Goal: Obtain resource: Download file/media

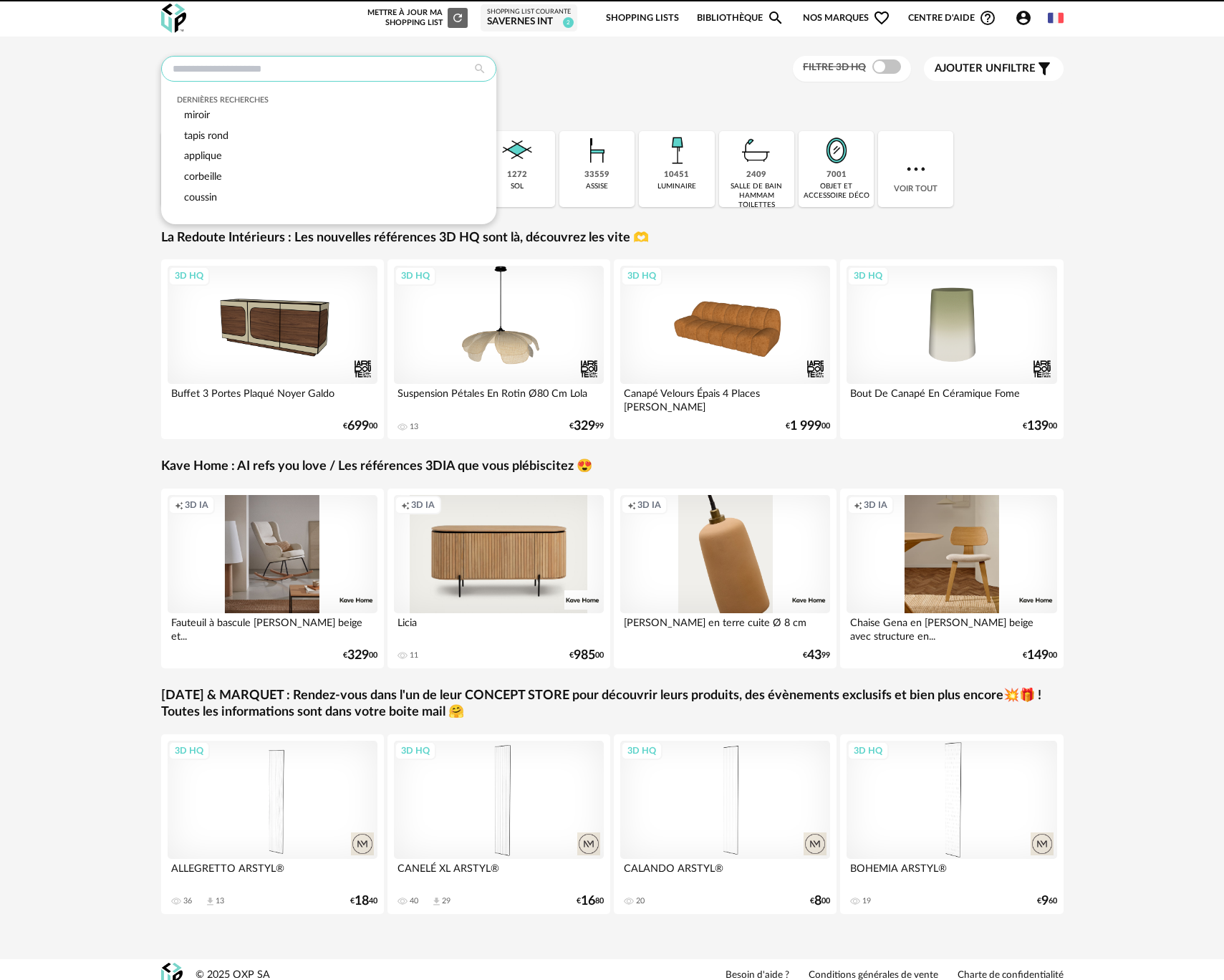
click at [298, 69] on input "text" at bounding box center [328, 68] width 335 height 26
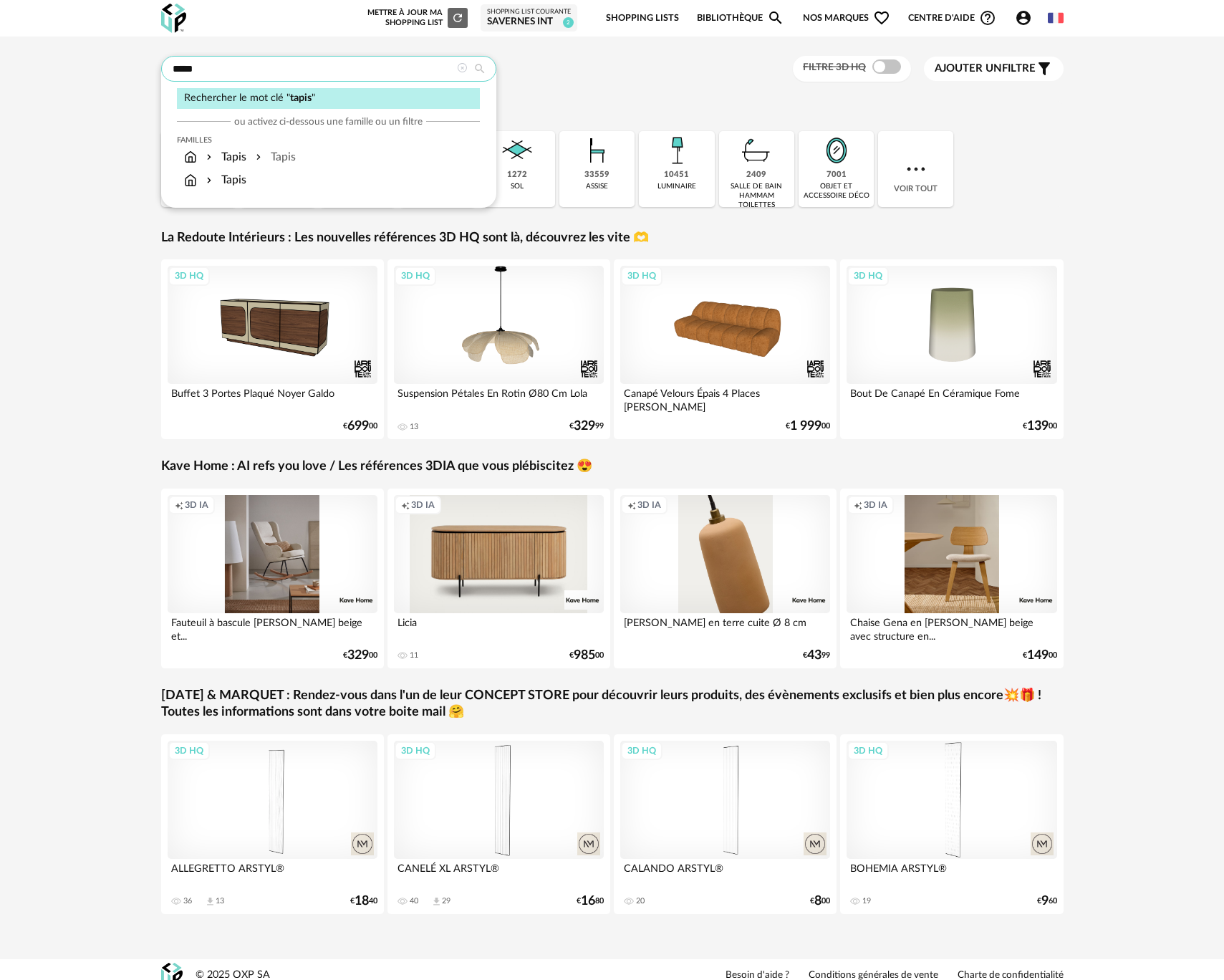
type input "*****"
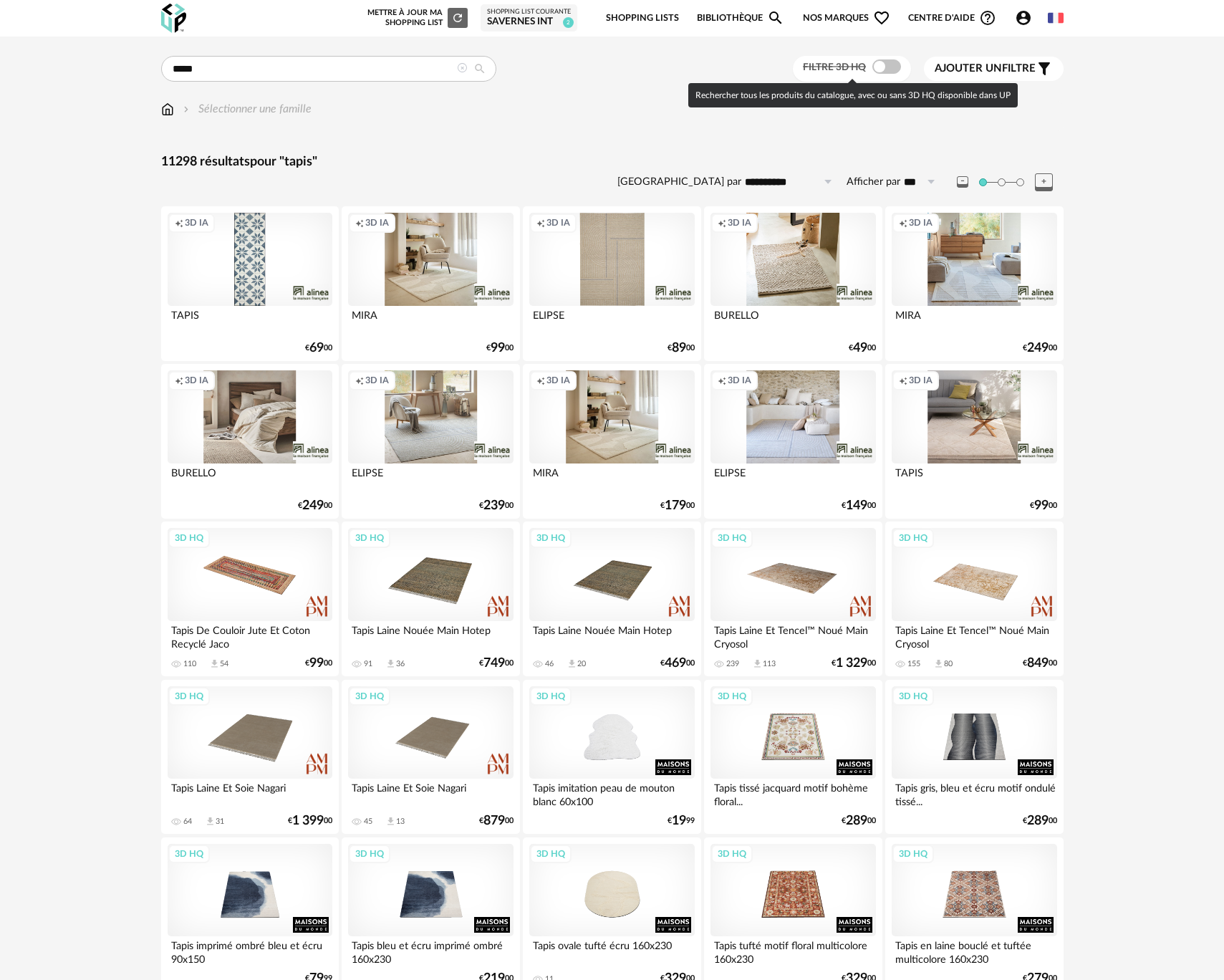
click at [887, 62] on span at bounding box center [887, 67] width 29 height 14
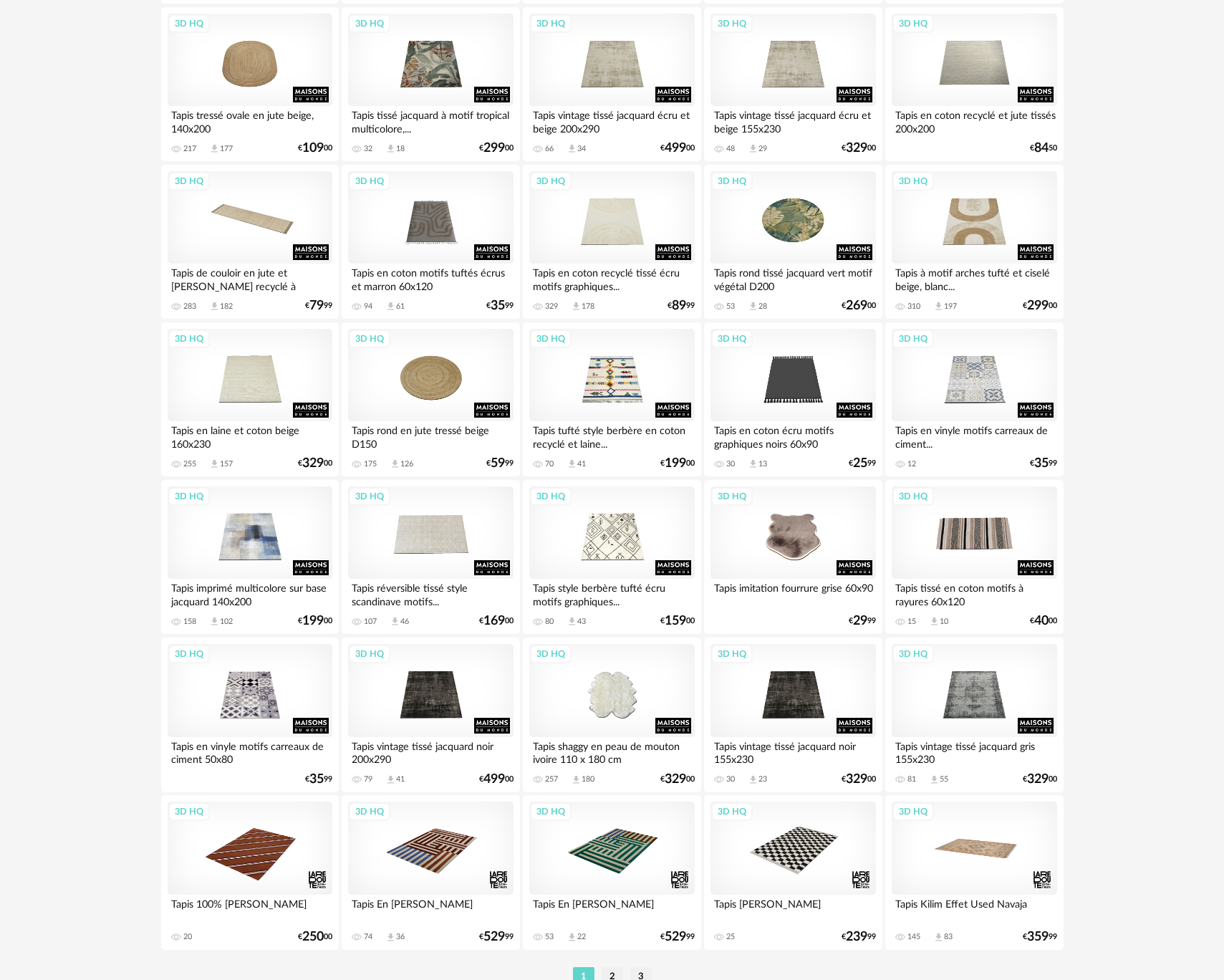
scroll to position [2483, 0]
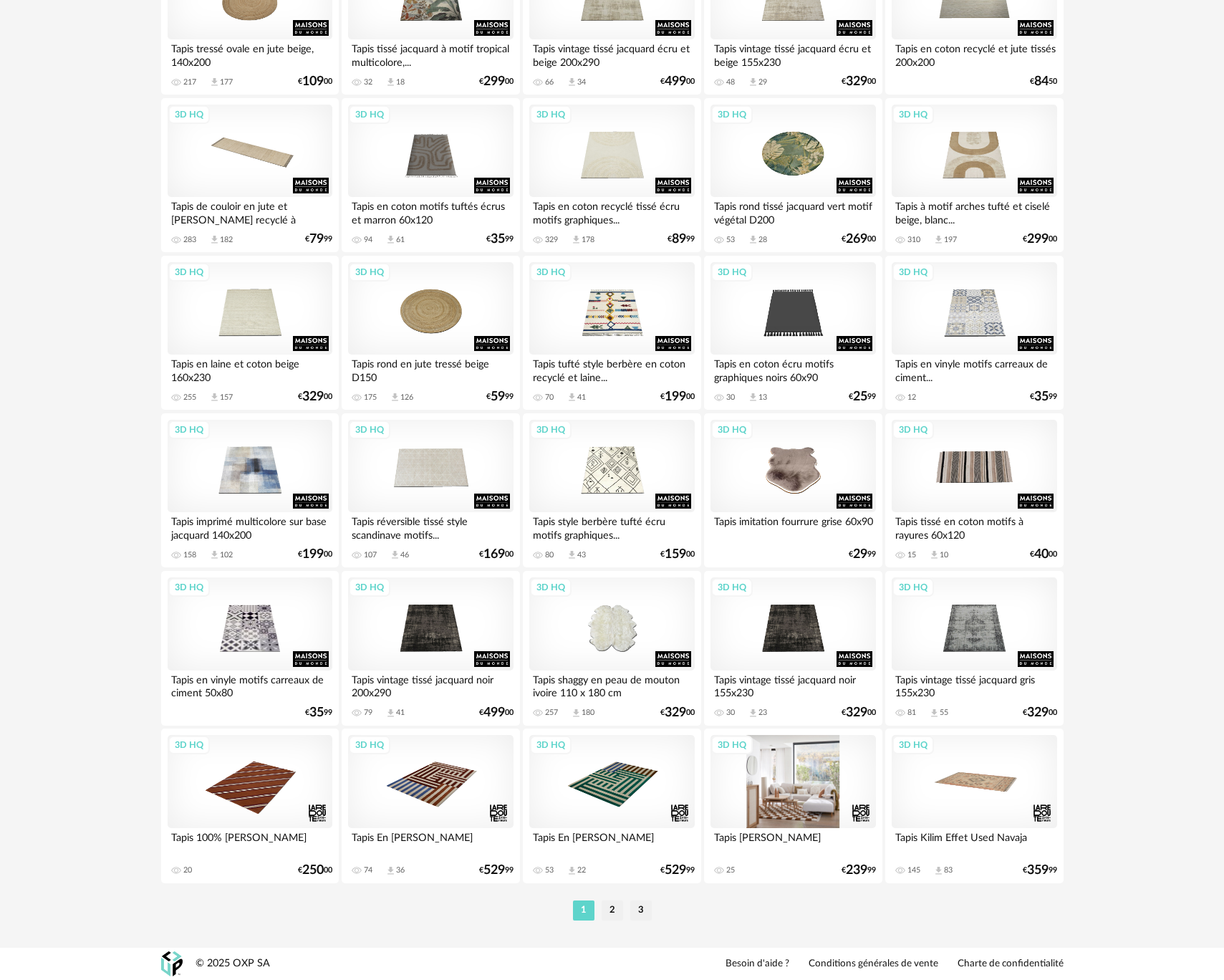
click at [799, 801] on div "3D HQ" at bounding box center [793, 781] width 165 height 93
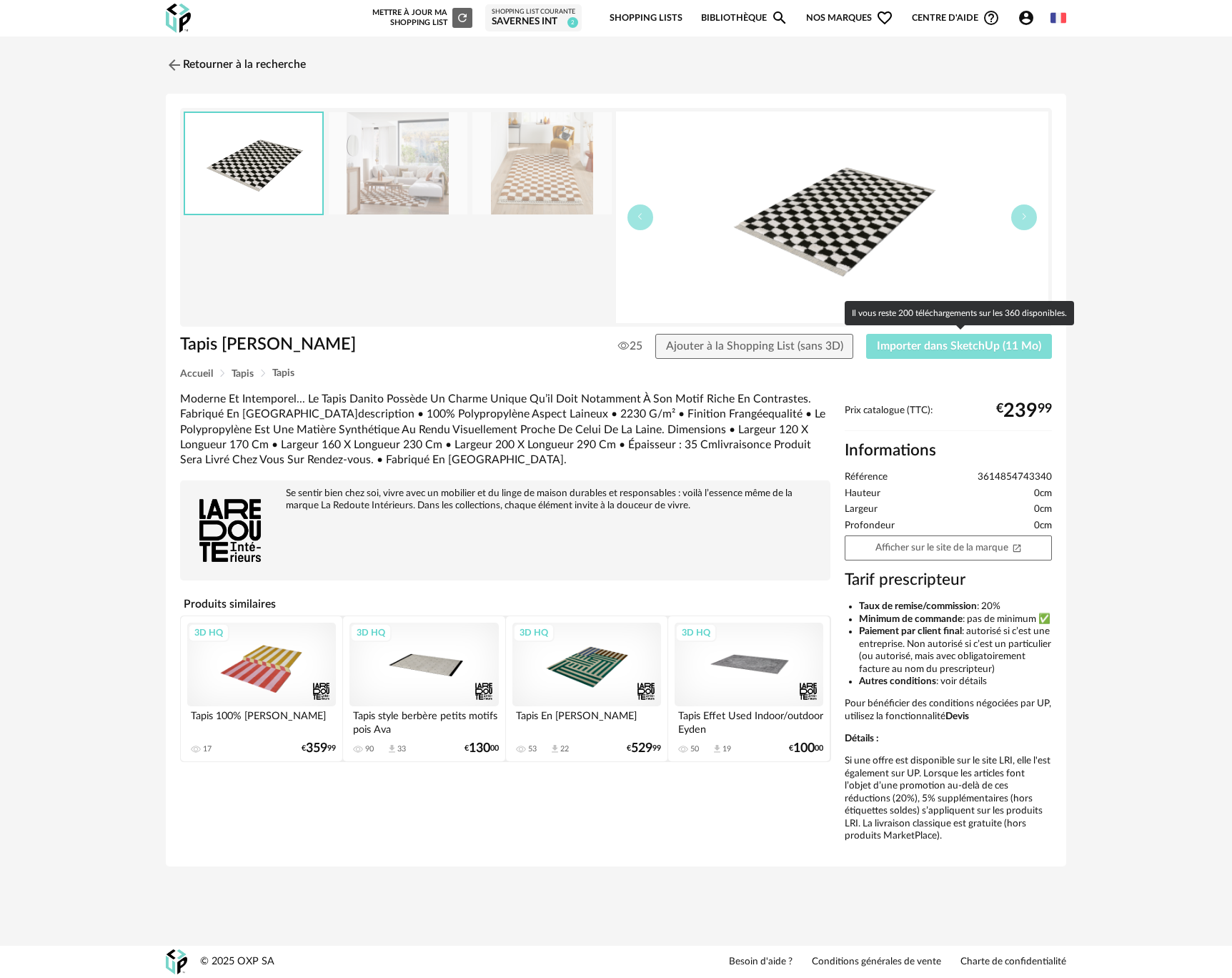
click at [889, 347] on span "Importer dans SketchUp (11 Mo)" at bounding box center [958, 346] width 164 height 11
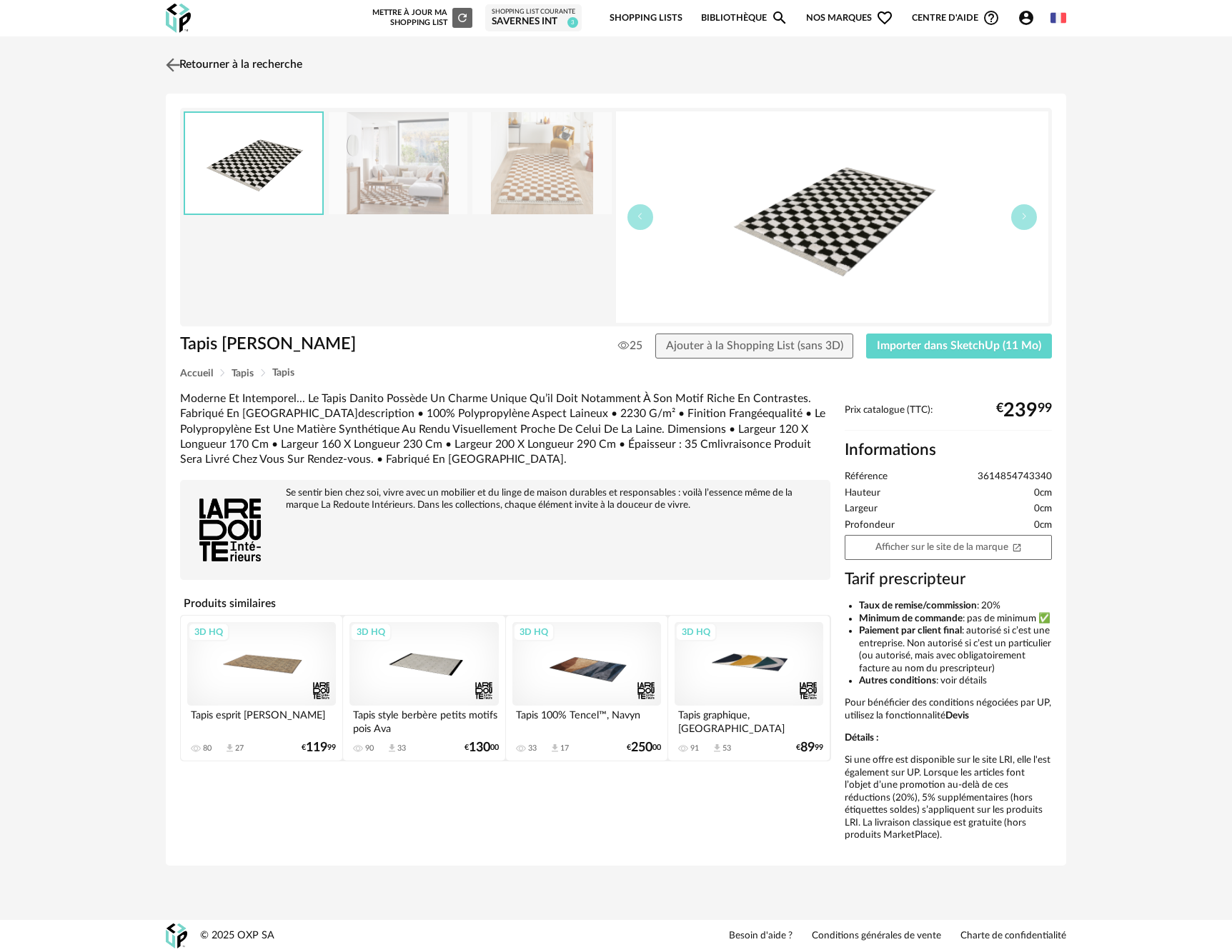
click at [180, 67] on img at bounding box center [173, 65] width 21 height 21
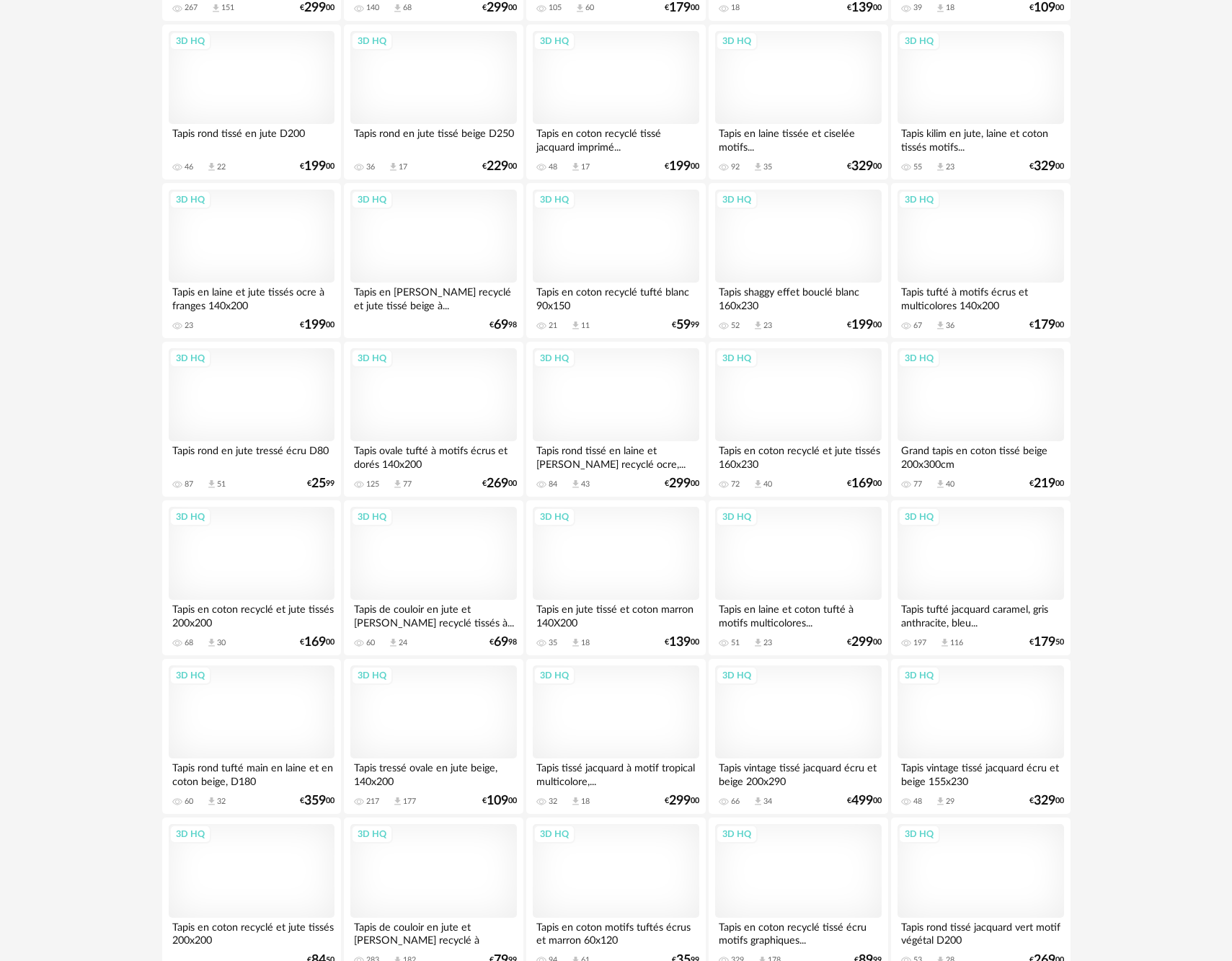
scroll to position [2526, 0]
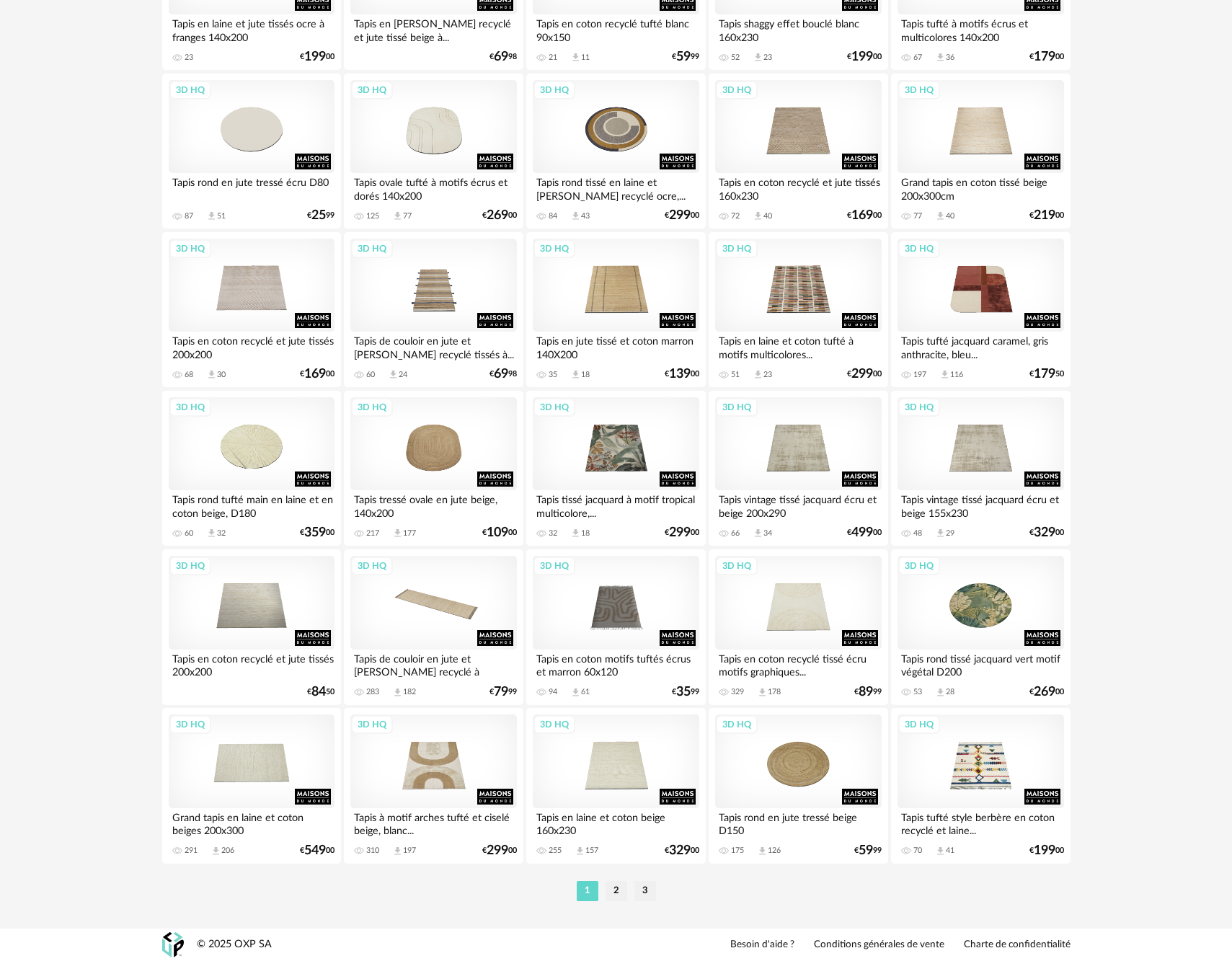
click at [616, 888] on li "2" at bounding box center [616, 891] width 22 height 20
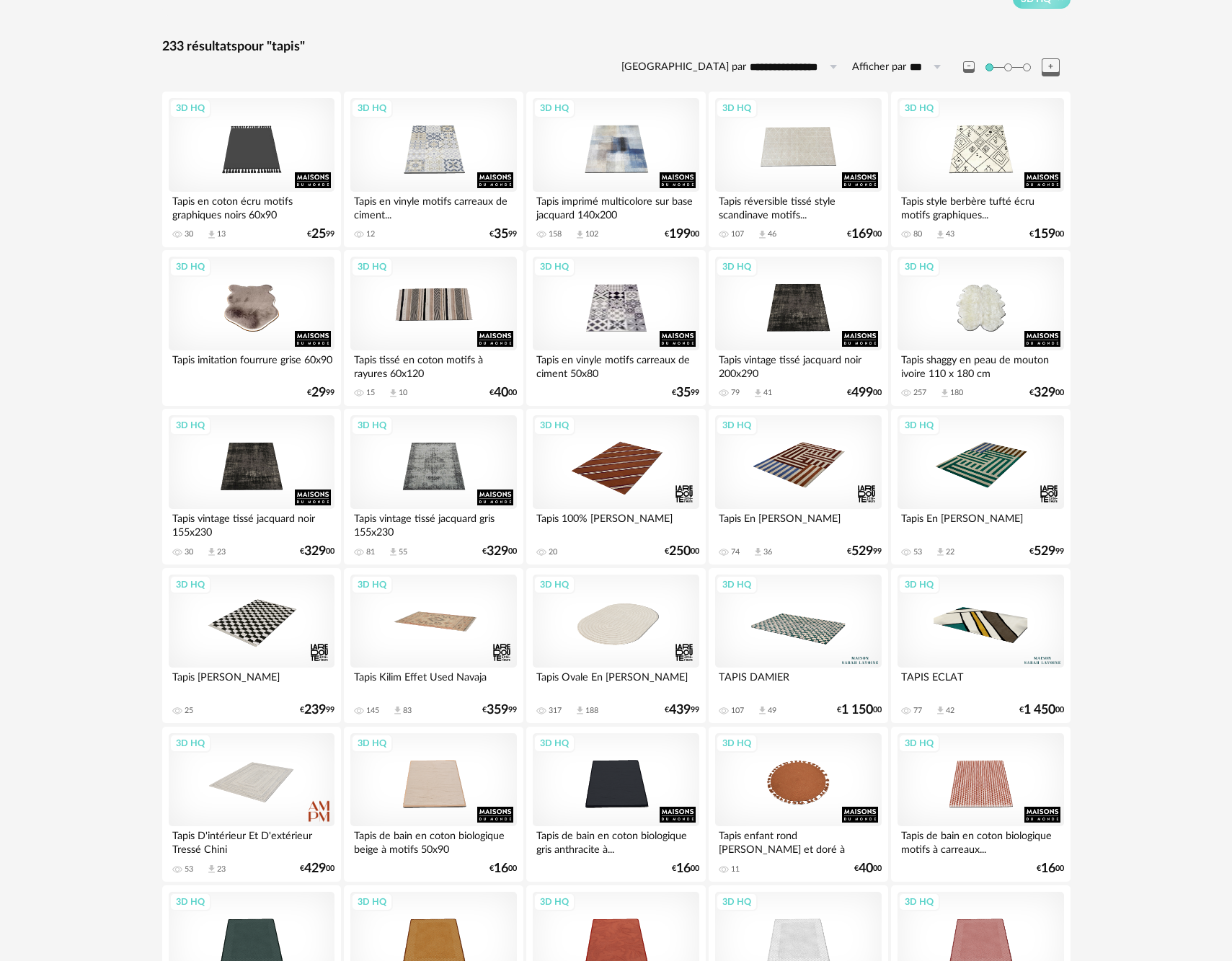
scroll to position [356, 0]
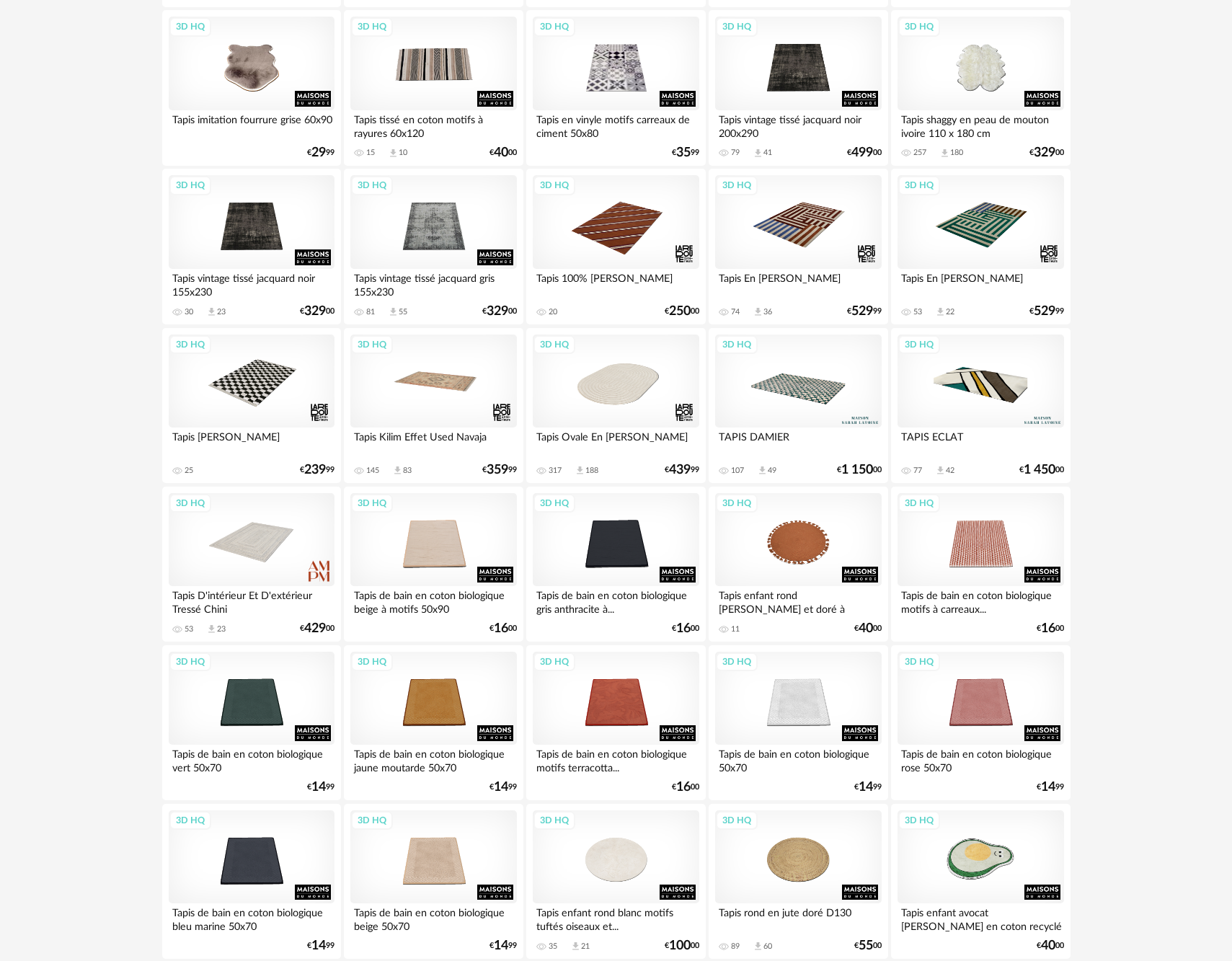
click at [777, 399] on div "3D HQ" at bounding box center [798, 381] width 166 height 94
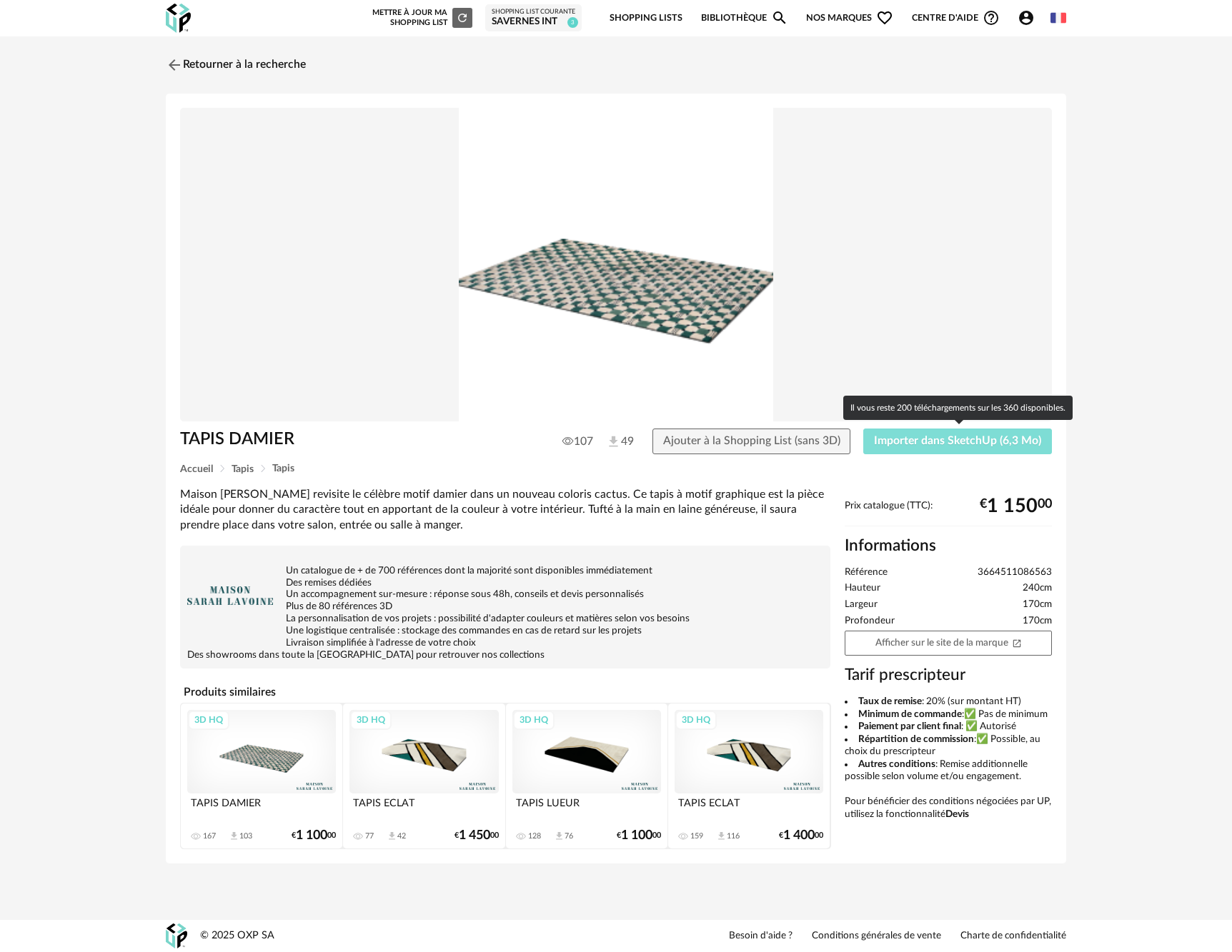
click at [981, 444] on span "Importer dans SketchUp (6,3 Mo)" at bounding box center [957, 440] width 167 height 11
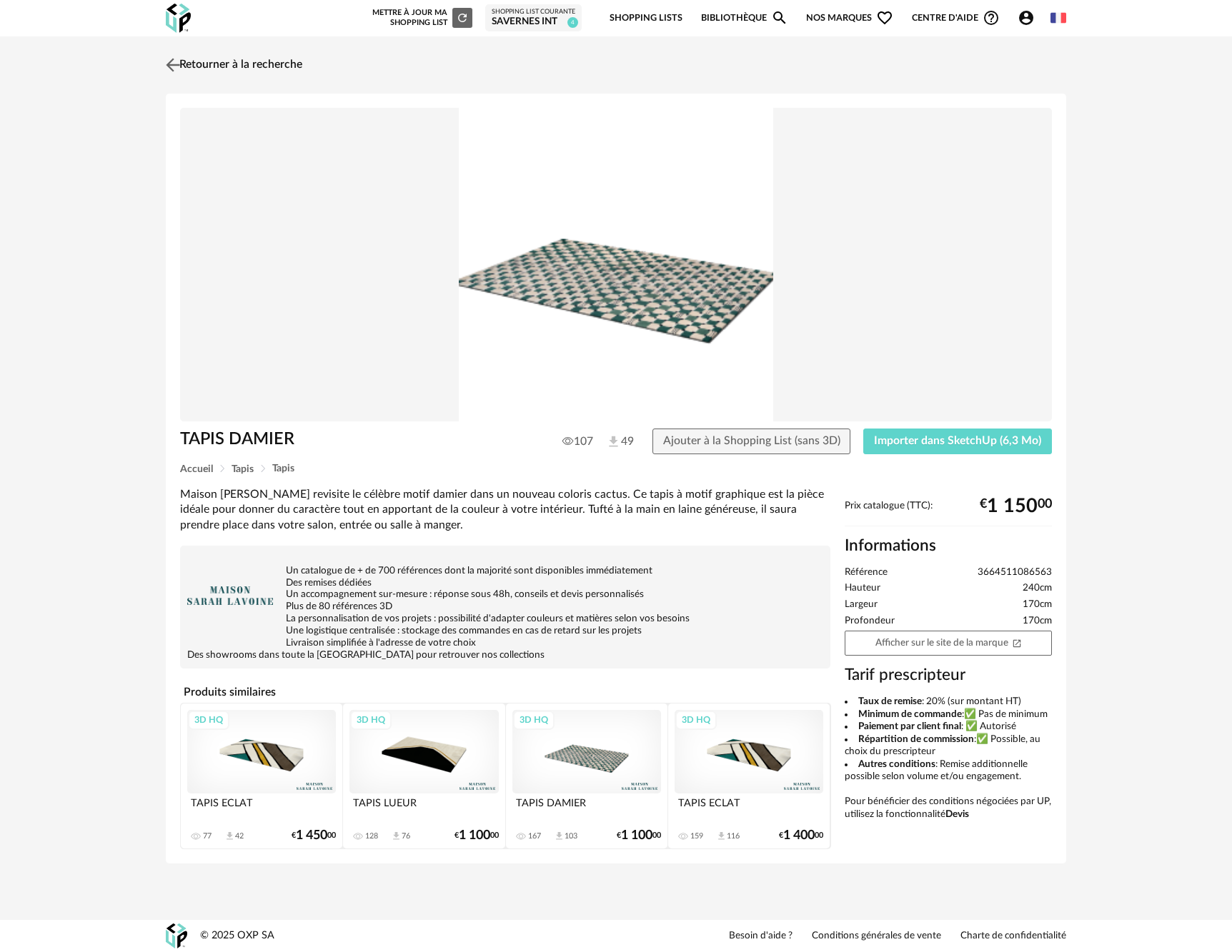
click at [164, 62] on img at bounding box center [173, 65] width 21 height 21
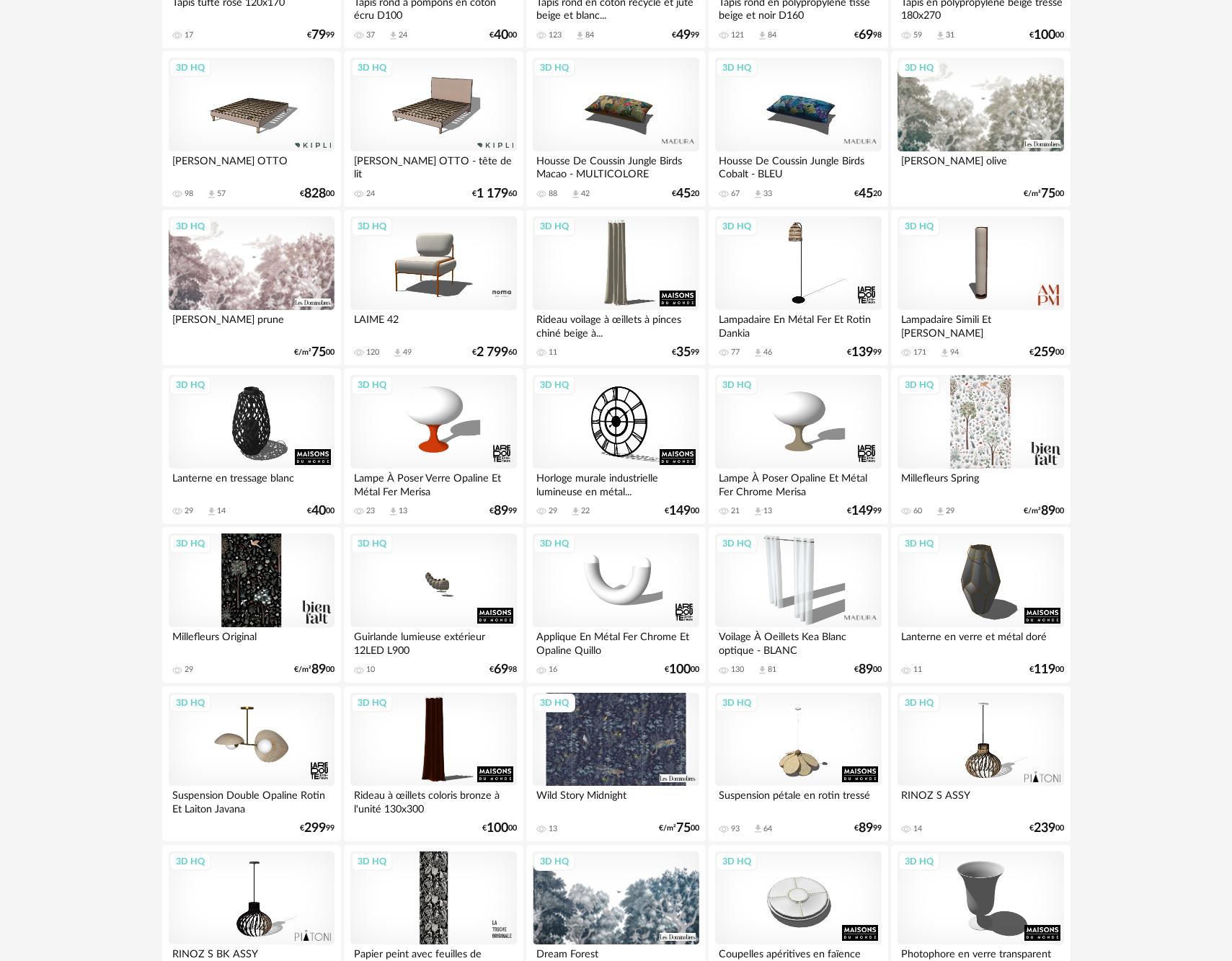
scroll to position [1746, 0]
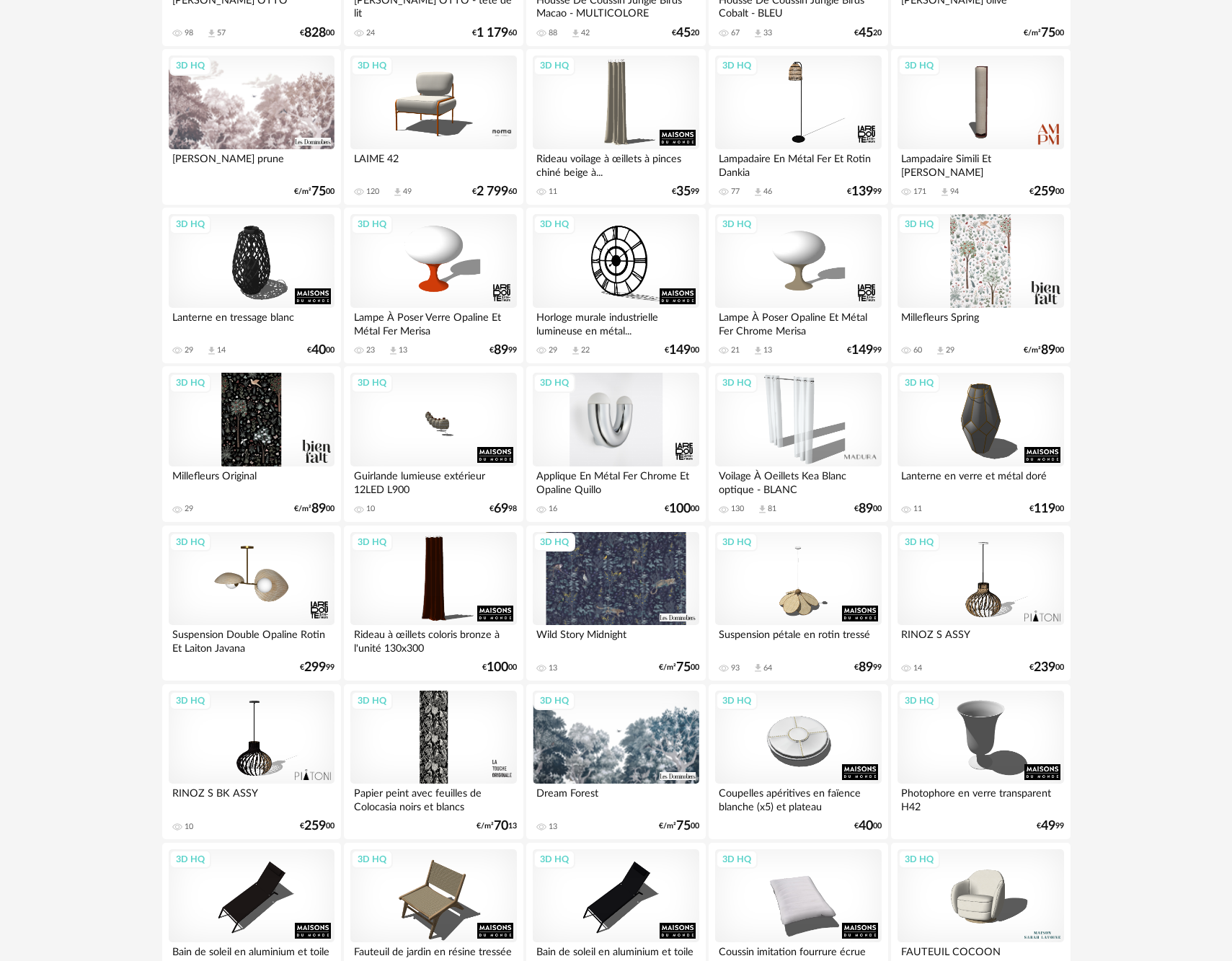
click at [607, 436] on div "3D HQ" at bounding box center [615, 420] width 166 height 94
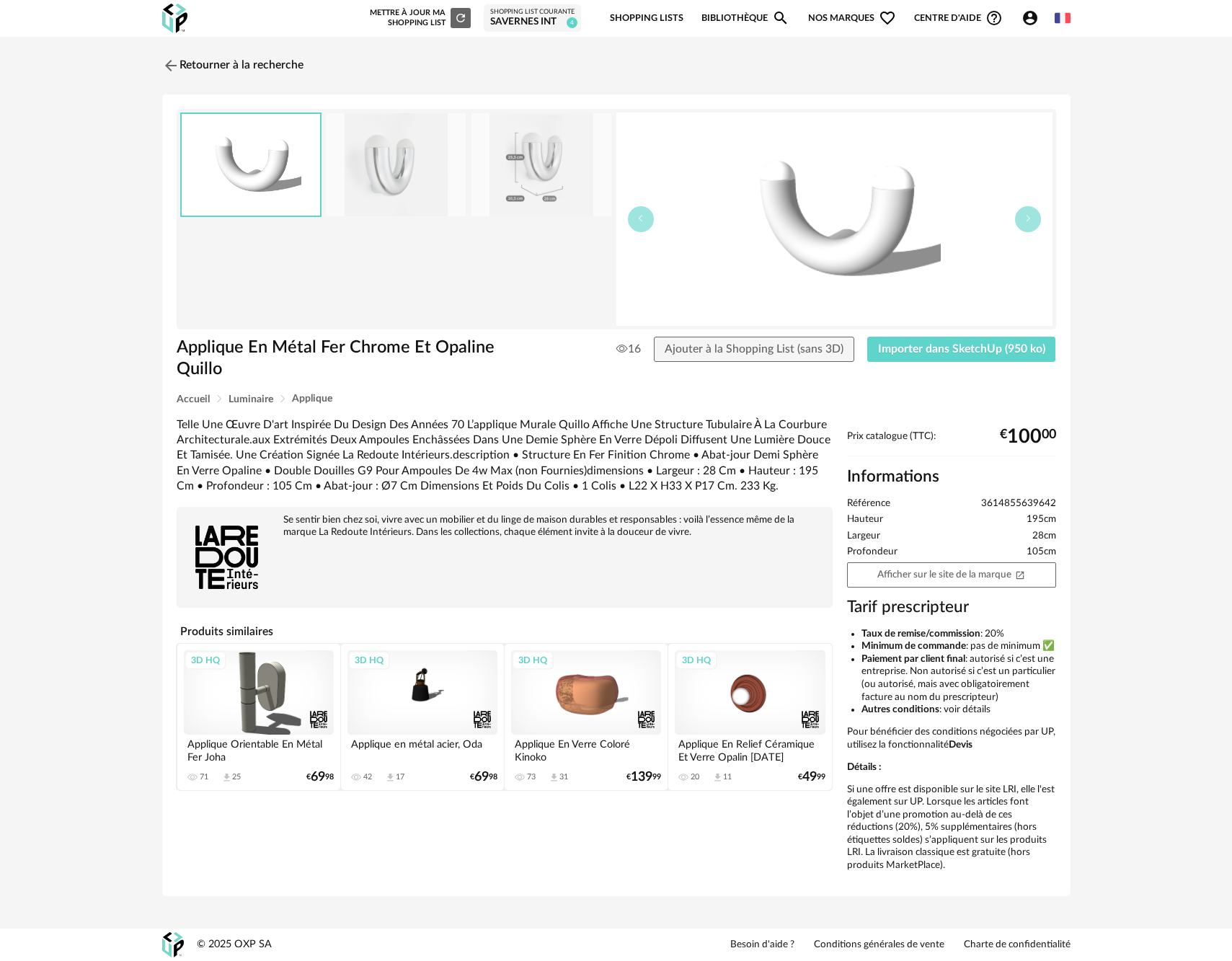
click at [788, 683] on div "3D HQ" at bounding box center [750, 692] width 150 height 84
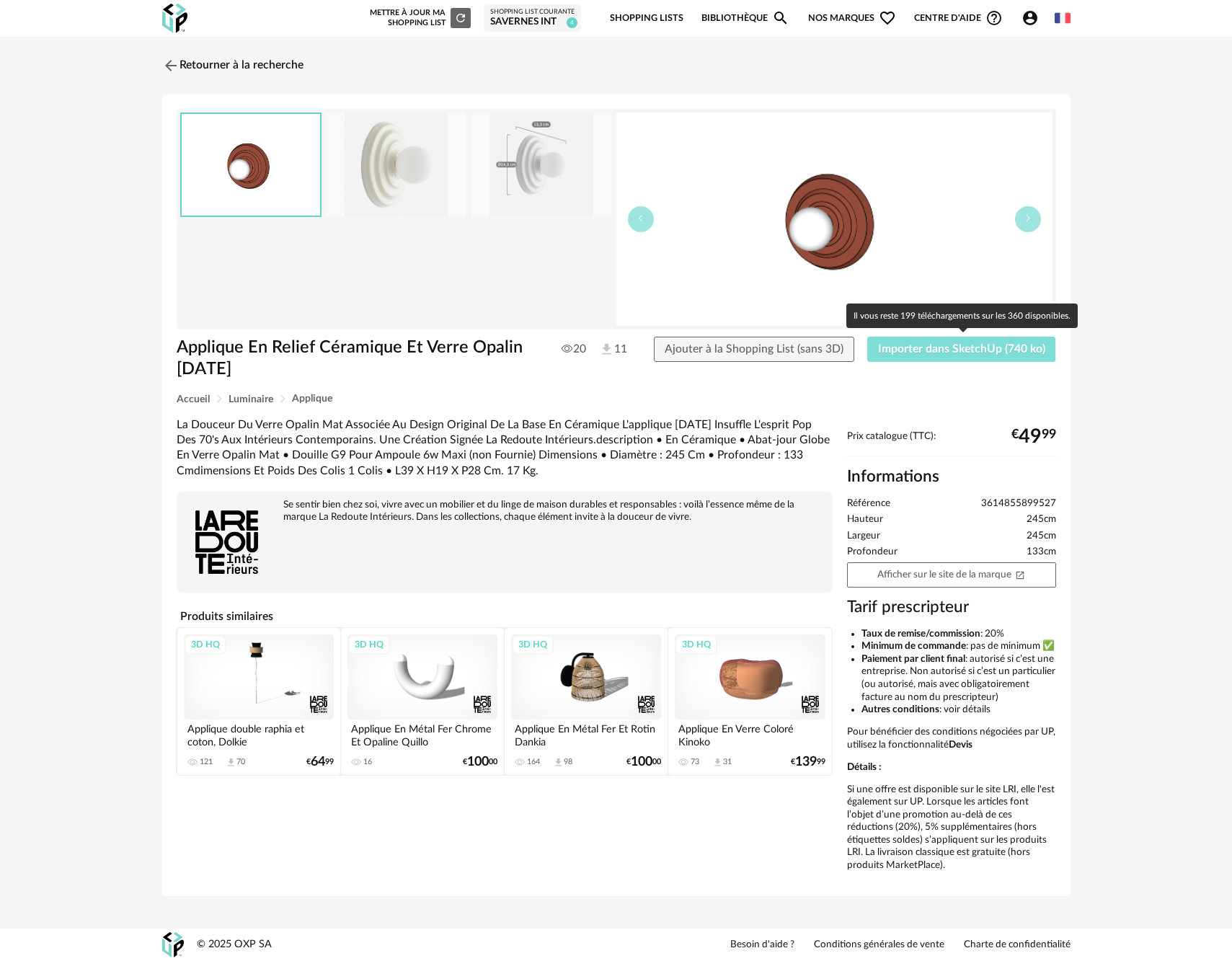
click at [895, 352] on span "Importer dans SketchUp (740 ko)" at bounding box center [962, 349] width 168 height 11
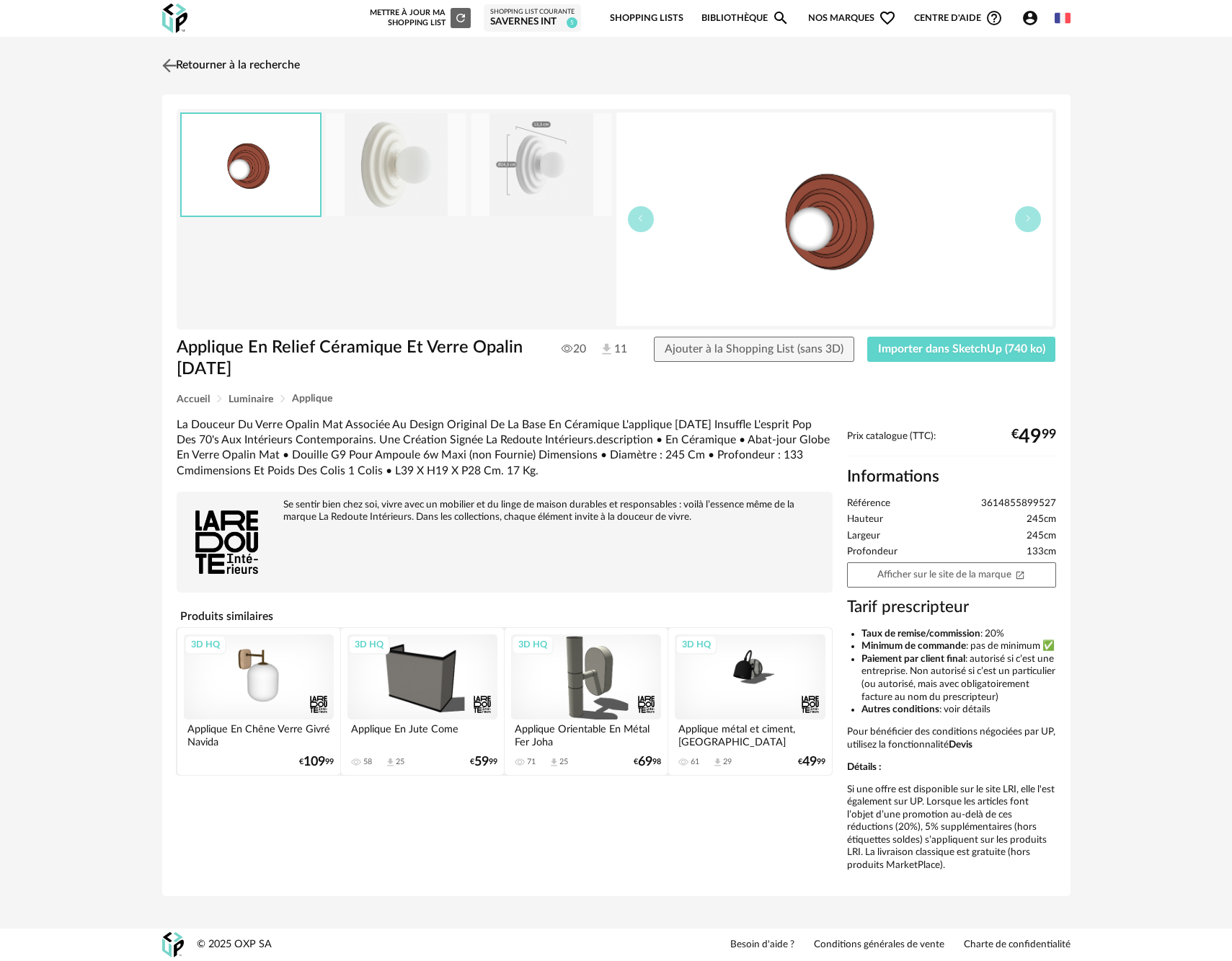
click at [169, 67] on img at bounding box center [169, 66] width 21 height 21
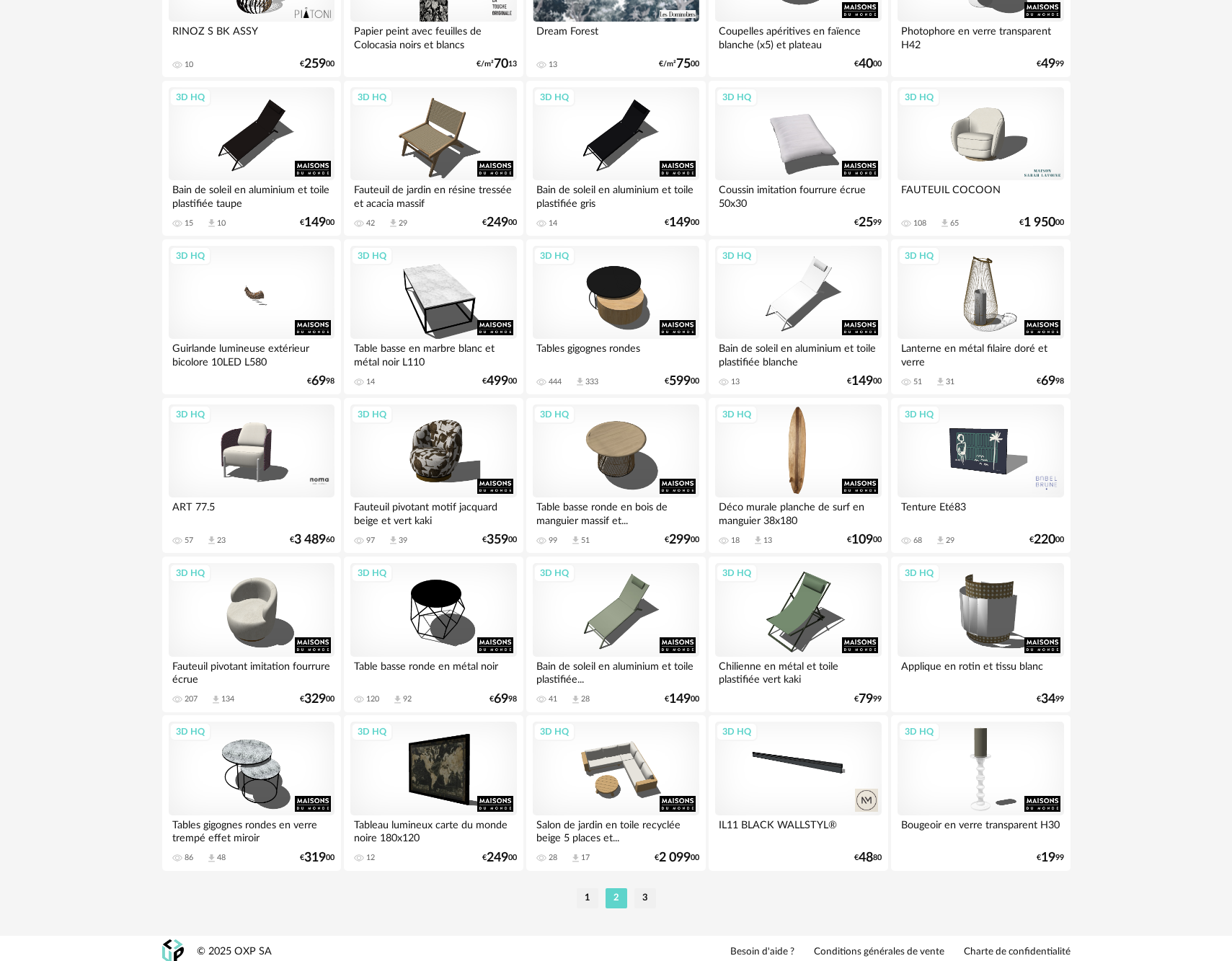
scroll to position [2526, 0]
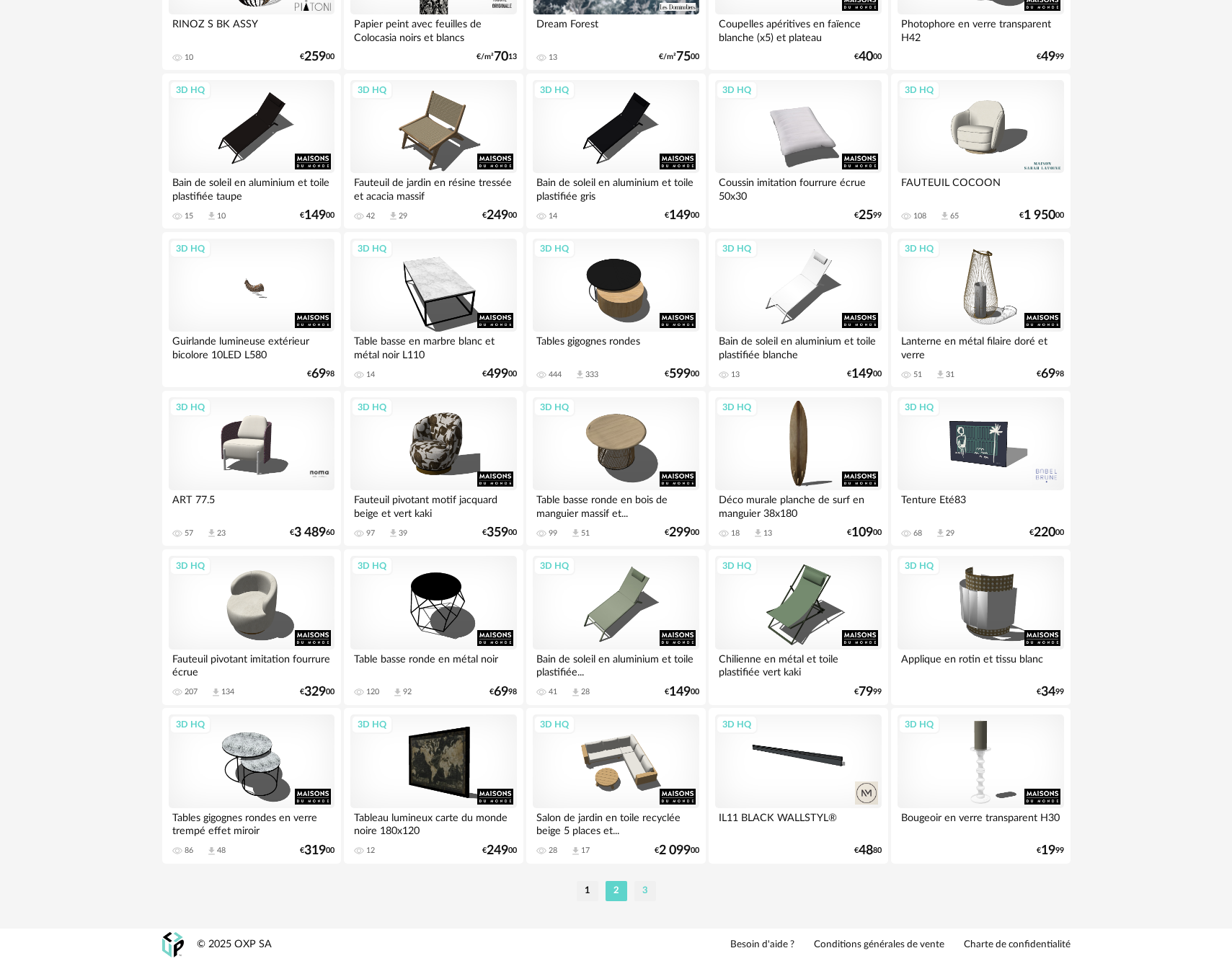
click at [646, 892] on li "3" at bounding box center [645, 891] width 22 height 20
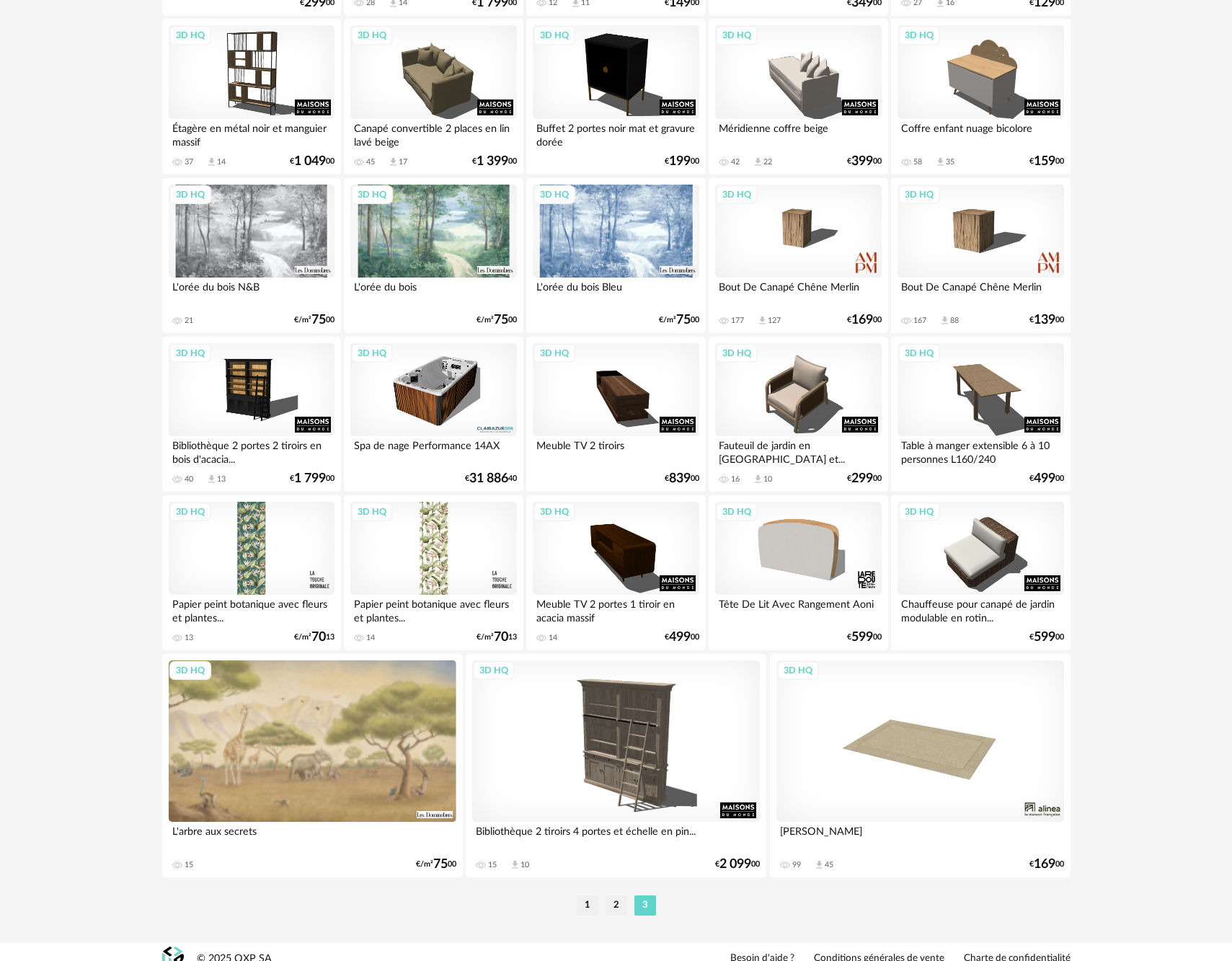
scroll to position [525, 0]
